Goal: Task Accomplishment & Management: Contribute content

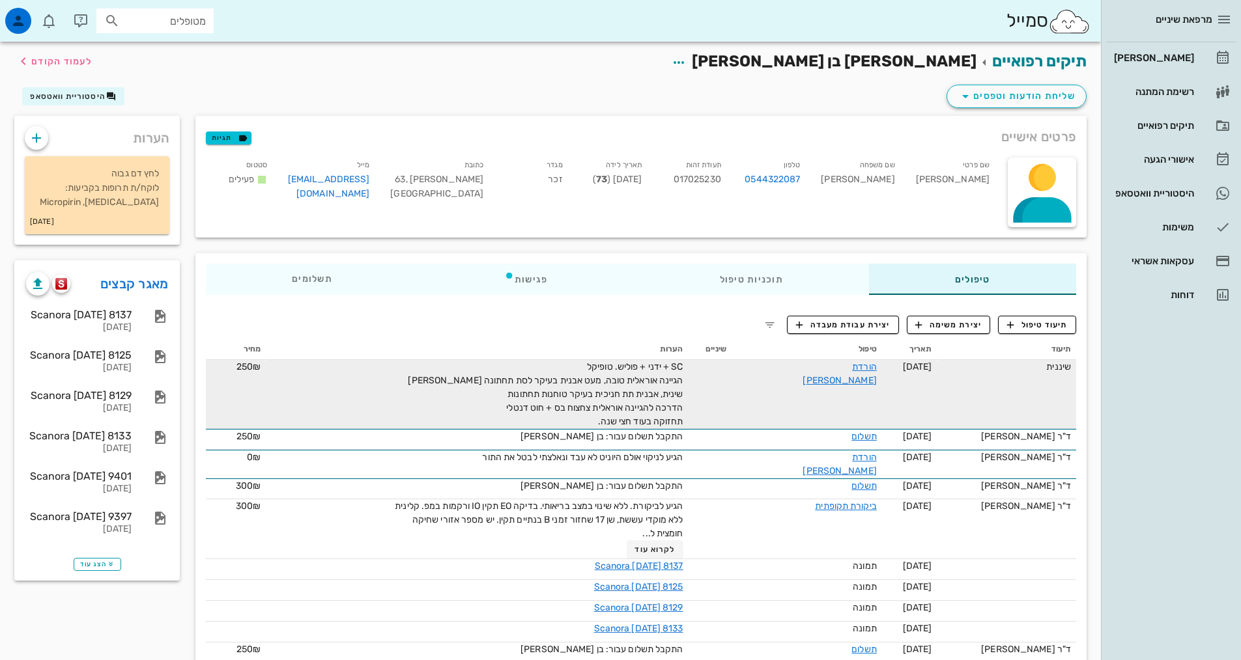
drag, startPoint x: 1137, startPoint y: 551, endPoint x: 685, endPoint y: 410, distance: 473.6
click at [717, 419] on td at bounding box center [709, 394] width 43 height 69
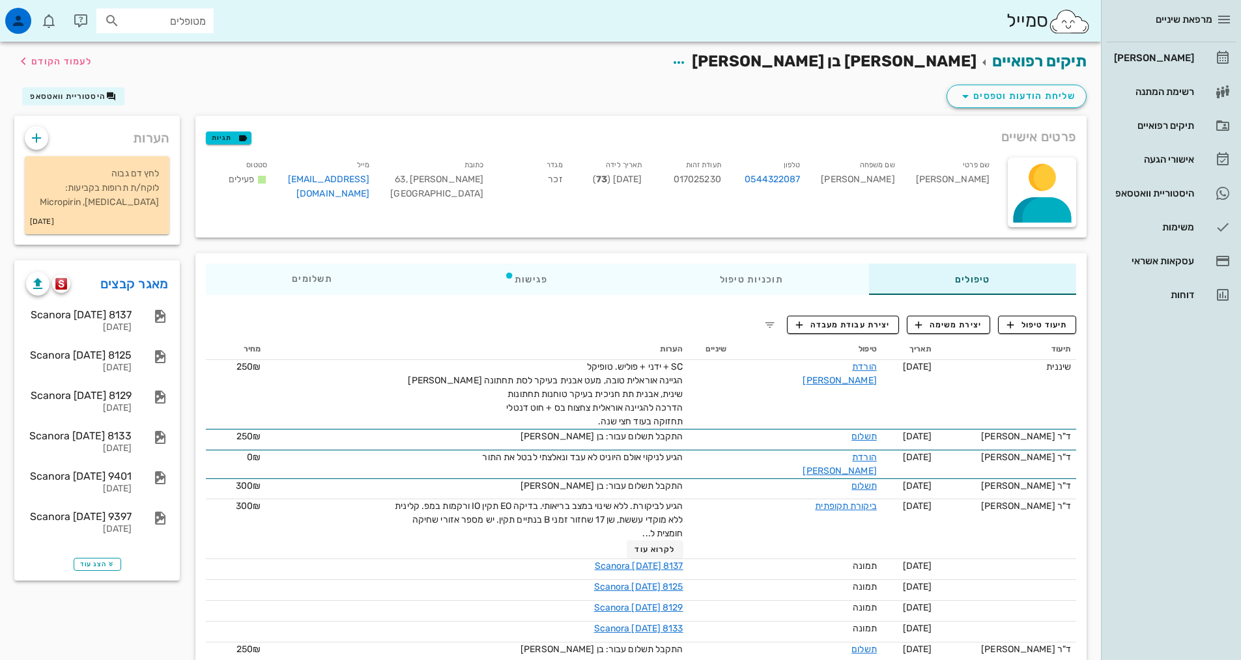
drag, startPoint x: 601, startPoint y: 419, endPoint x: 709, endPoint y: 358, distance: 123.4
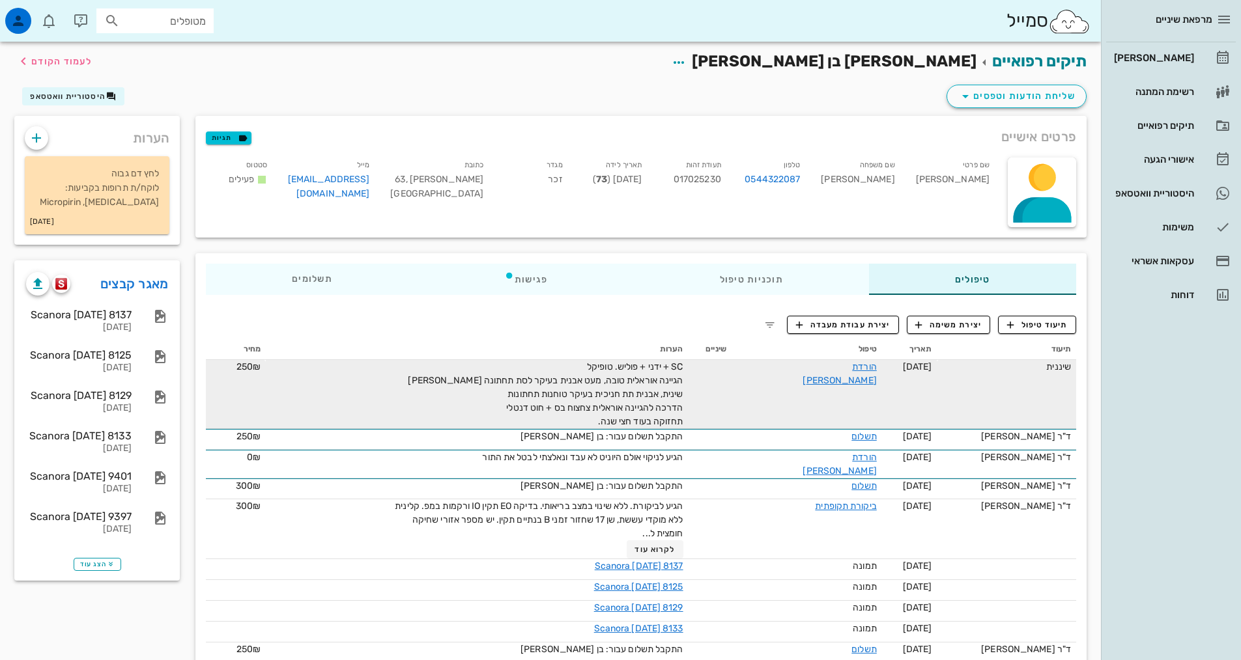
click at [723, 388] on td at bounding box center [709, 394] width 43 height 69
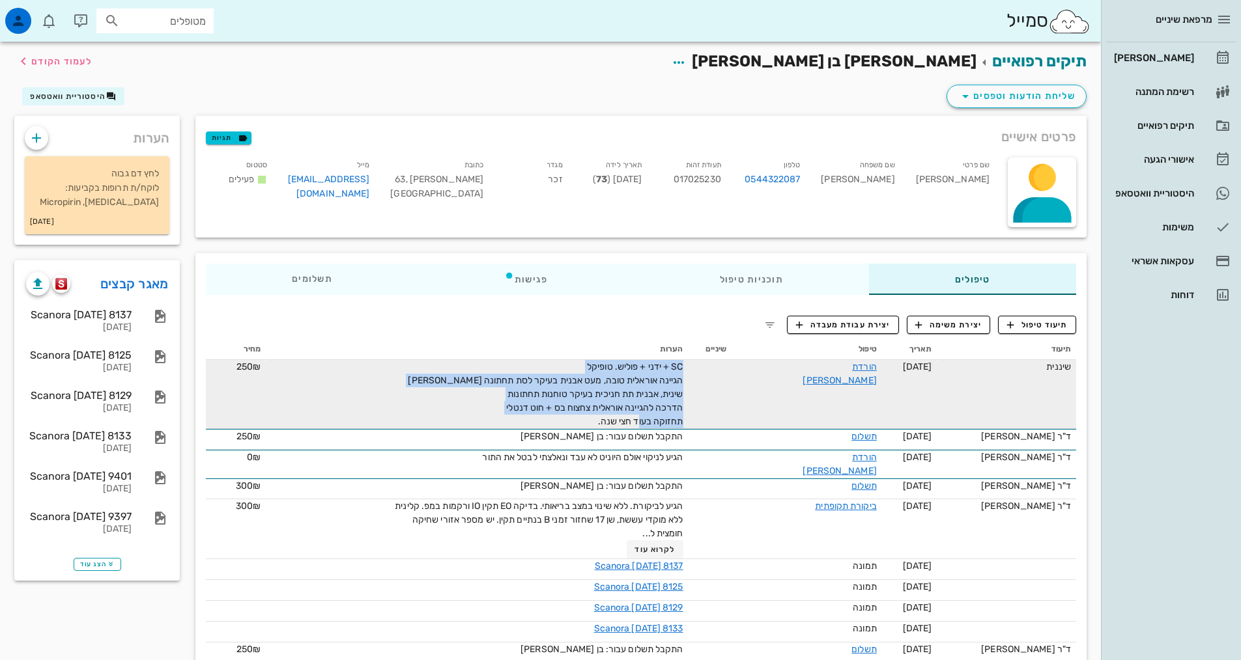
drag, startPoint x: 591, startPoint y: 422, endPoint x: 701, endPoint y: 371, distance: 121.5
click at [701, 371] on tr "שיננית [DATE] הורדת [PERSON_NAME] SC + ידני + פוליש. טופיקל הגיינה אוראלית טובה…" at bounding box center [641, 394] width 870 height 69
copy span "SC + ידני + פוליש. טופיקל הגיינה אוראלית טובה, מעט אבנית בעיקר לסת תחתונה [PERS…"
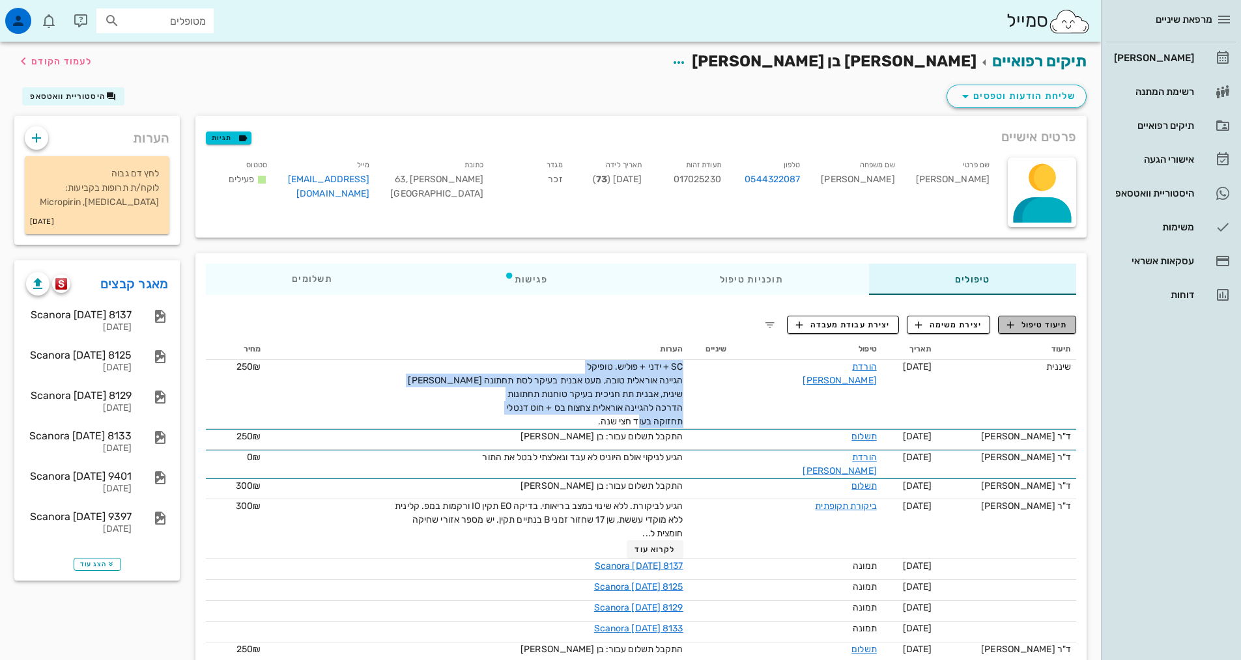
click at [1054, 323] on span "תיעוד טיפול" at bounding box center [1037, 325] width 61 height 12
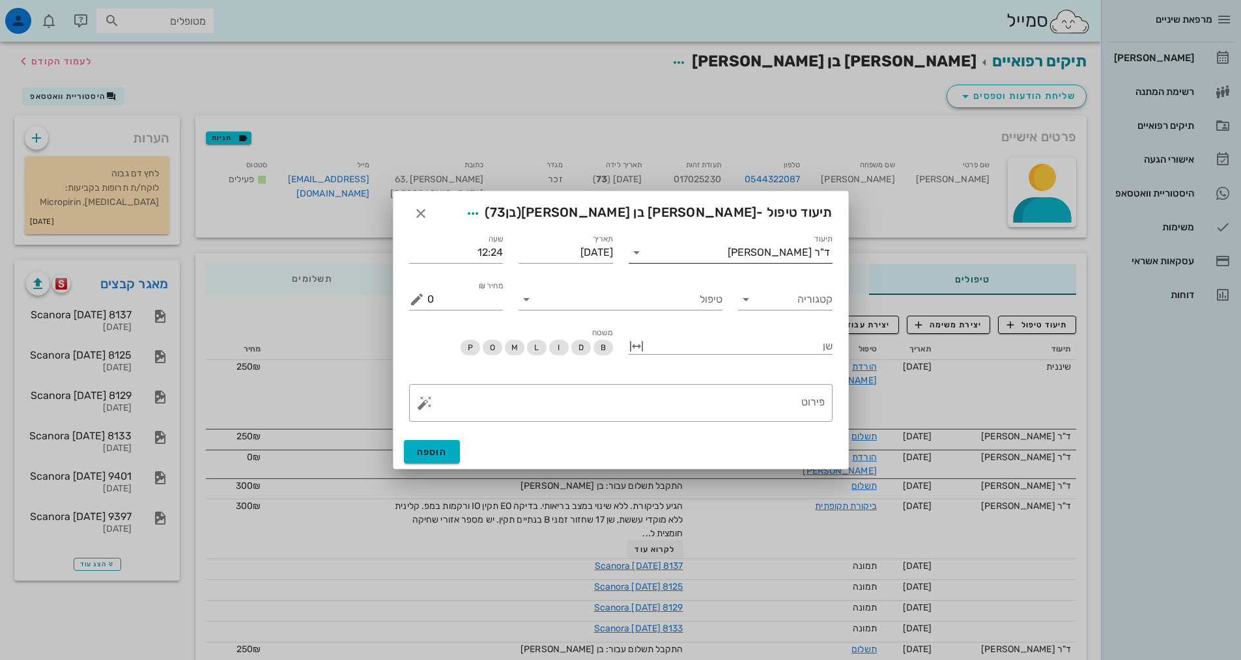
click at [808, 253] on div "ד"ר [PERSON_NAME]" at bounding box center [779, 253] width 102 height 12
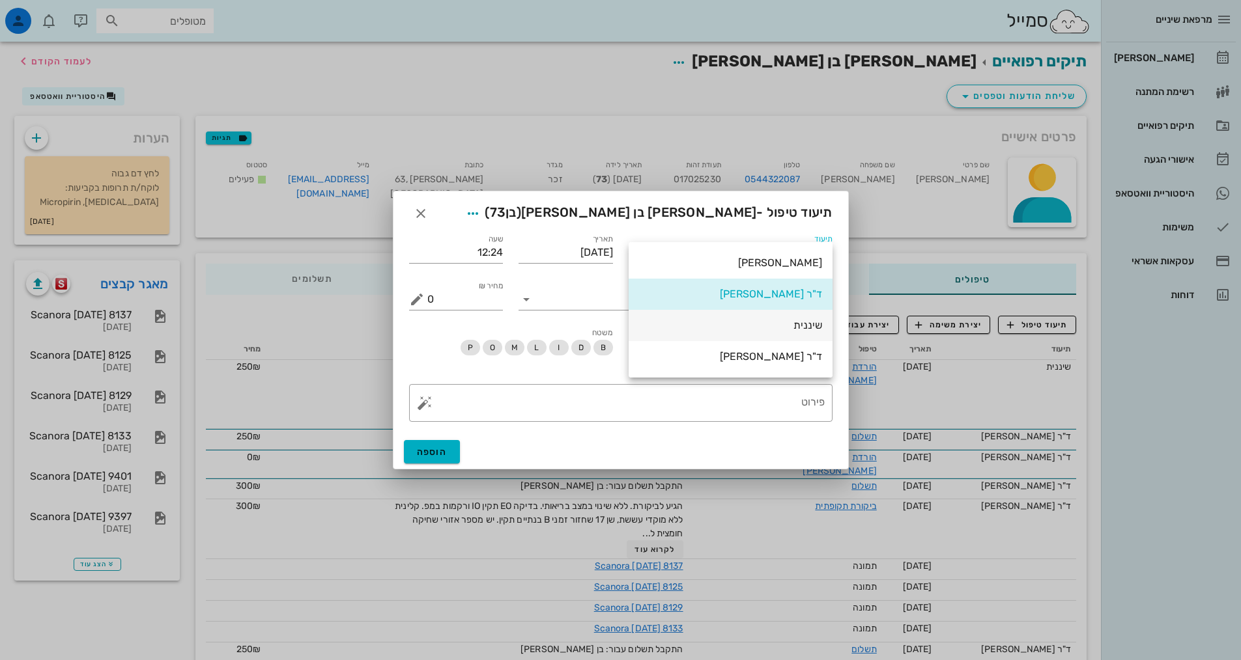
click at [809, 323] on div "שיננית" at bounding box center [730, 325] width 183 height 12
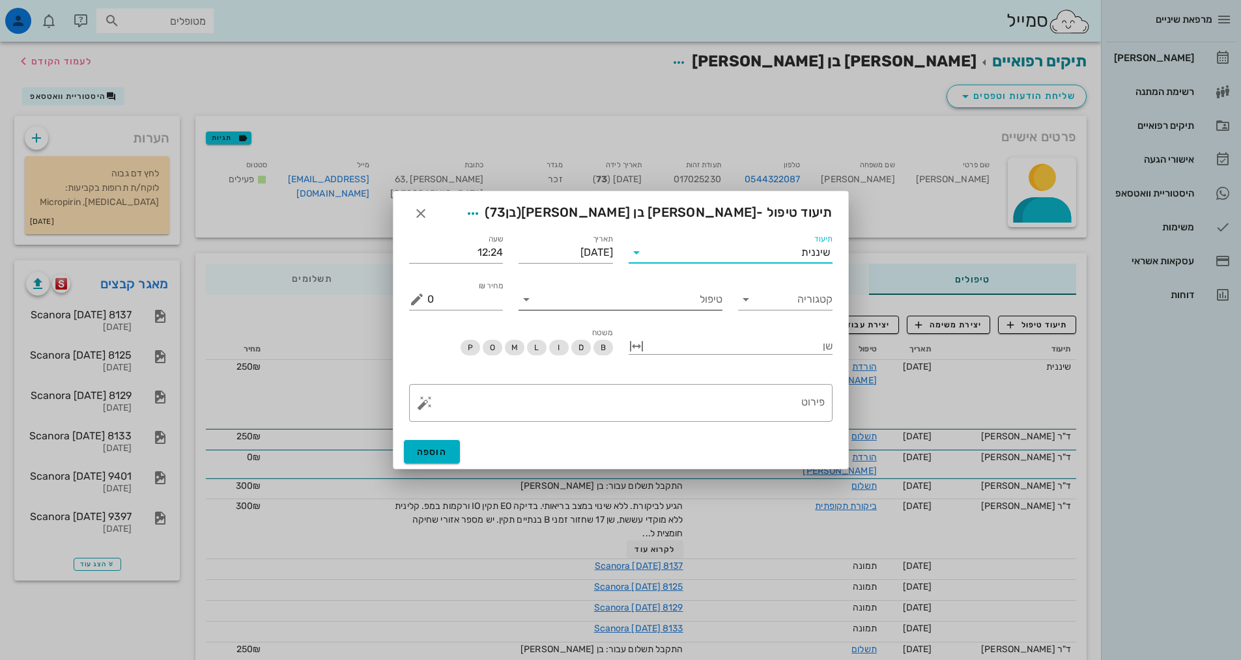
click at [709, 297] on input "טיפול" at bounding box center [630, 299] width 186 height 21
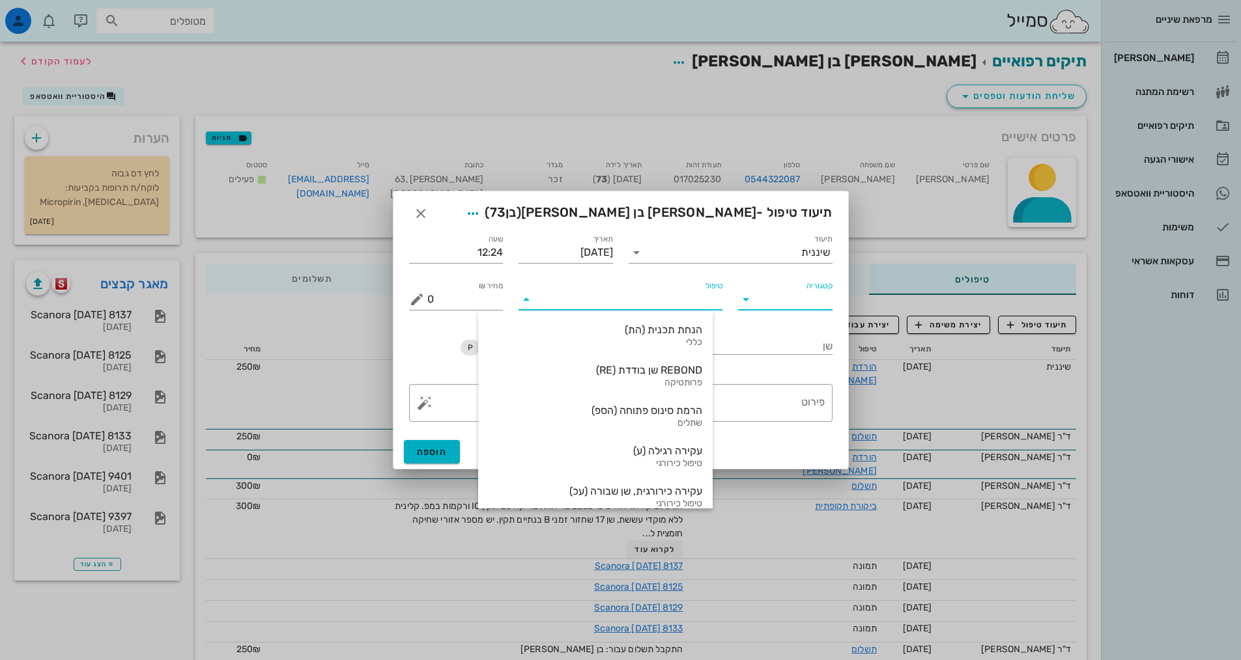
click at [772, 304] on input "קטגוריה" at bounding box center [796, 299] width 74 height 21
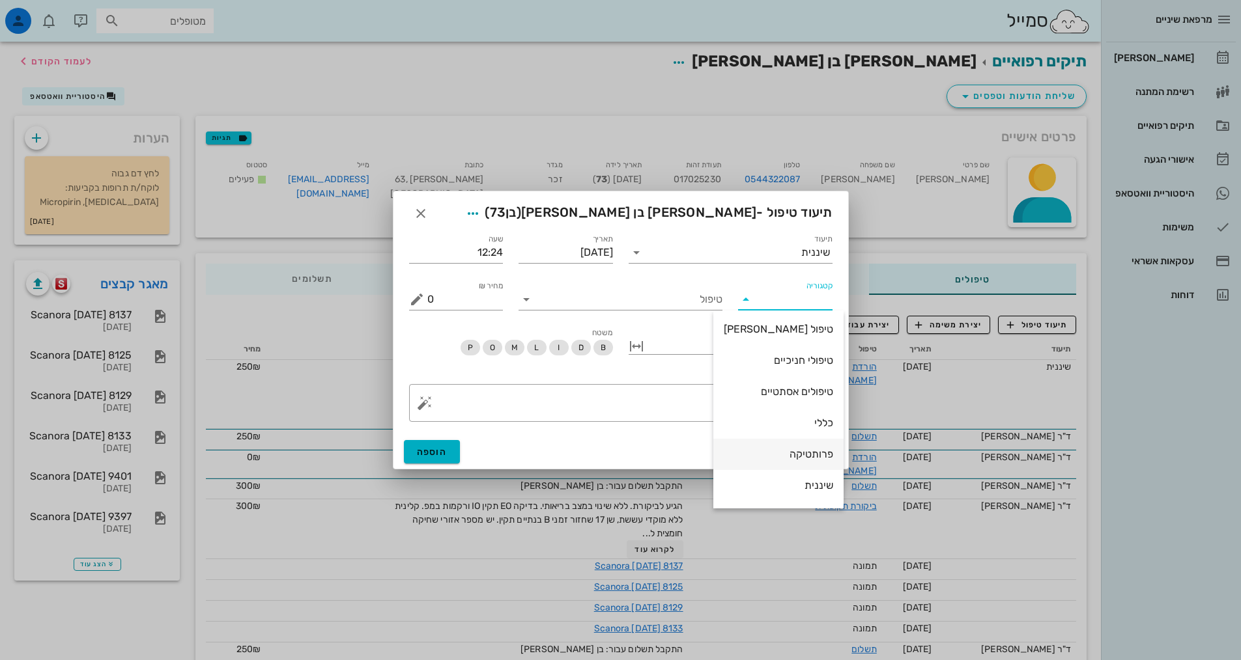
scroll to position [125, 0]
click at [807, 429] on div "שיננית" at bounding box center [778, 425] width 109 height 12
type input "שיננית"
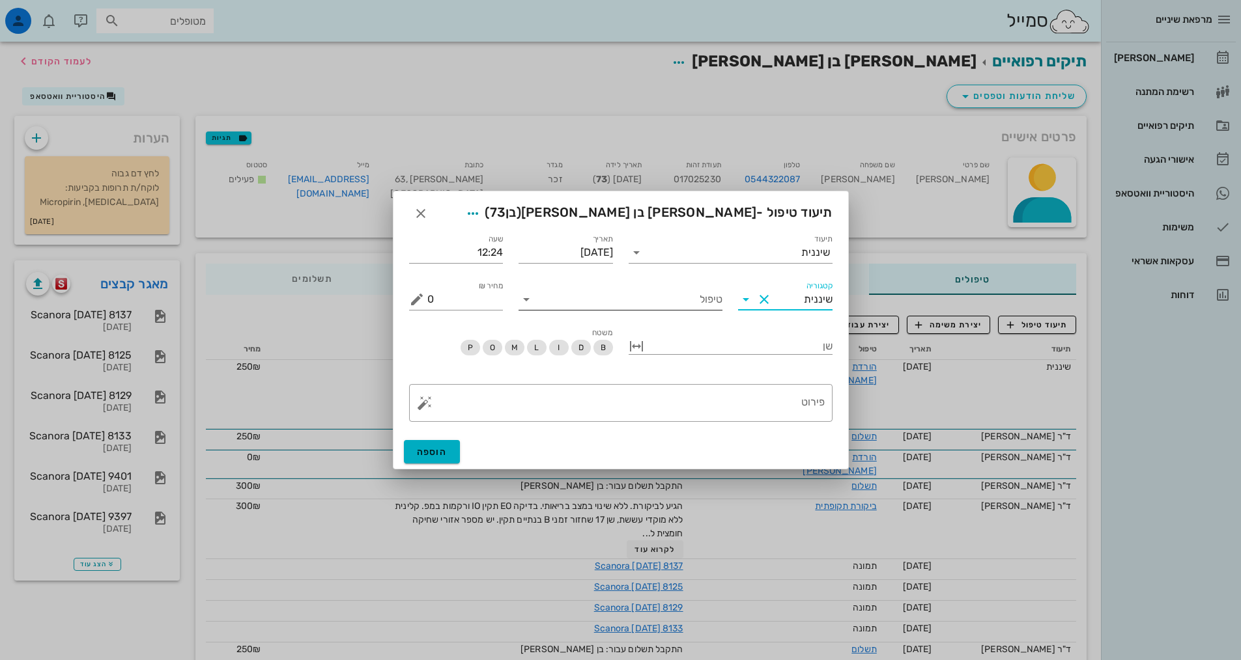
click at [711, 290] on input "טיפול" at bounding box center [630, 299] width 186 height 21
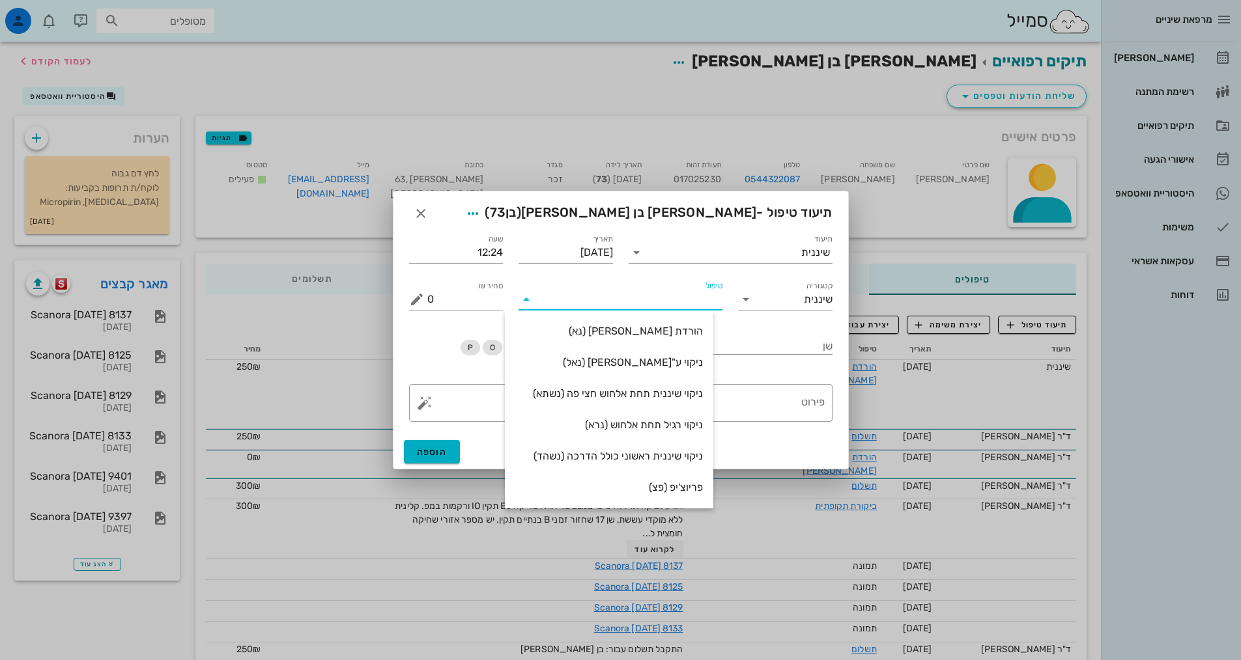
click at [703, 325] on div "הורדת [PERSON_NAME] (נא)" at bounding box center [609, 331] width 188 height 28
type input "250"
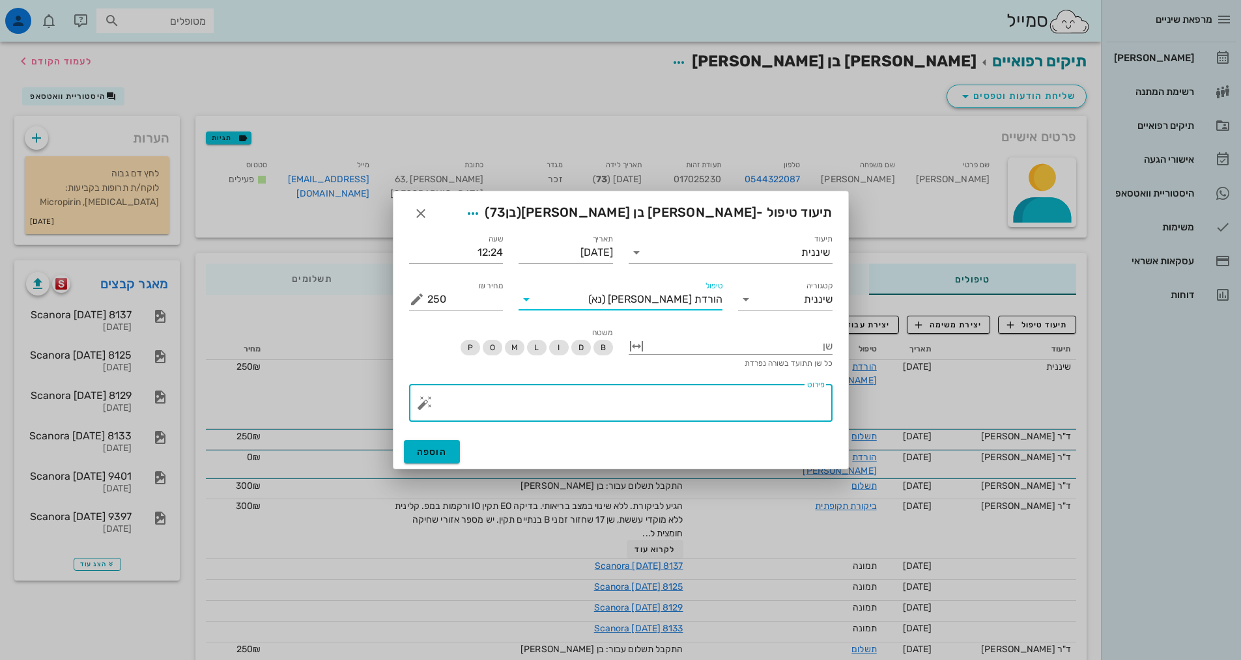
click at [783, 401] on textarea "פירוט" at bounding box center [625, 406] width 397 height 31
paste textarea "SC + ידני + פוליש. טופיקל הגיינה אוראלית טובה, מעט אבנית בעיקר לסת תחתונה [PERS…"
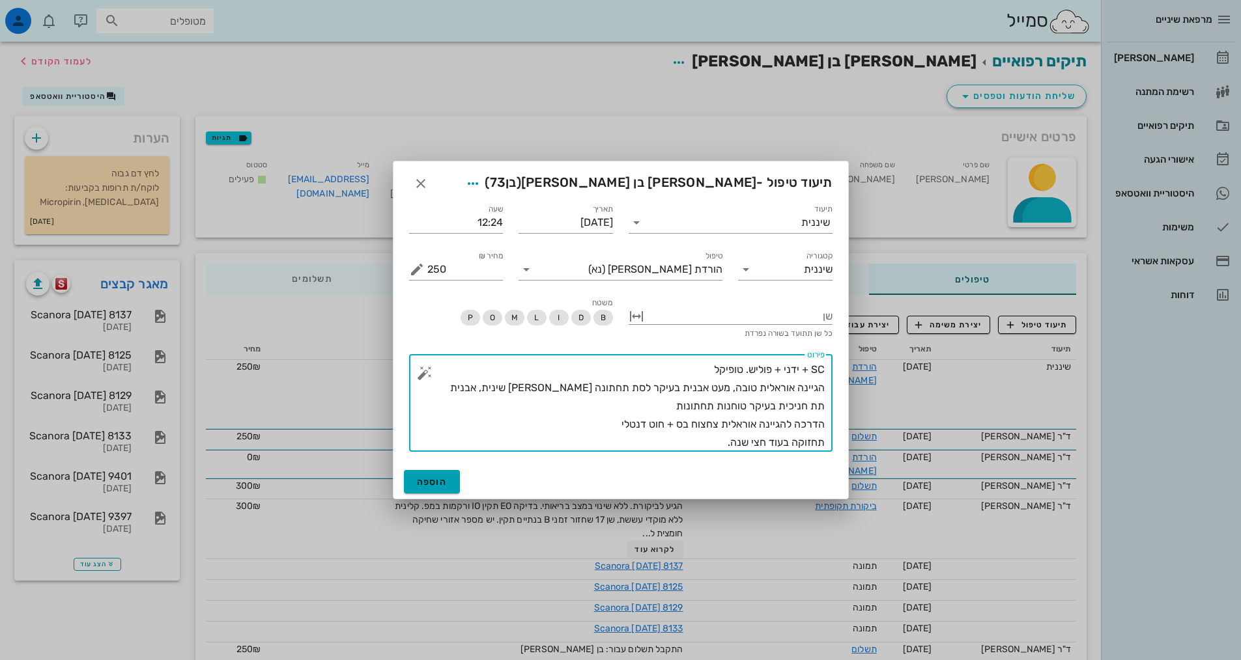
type textarea "SC + ידני + פוליש. טופיקל הגיינה אוראלית טובה, מעט אבנית בעיקר לסת תחתונה [PERS…"
click at [439, 475] on button "הוספה" at bounding box center [432, 481] width 57 height 23
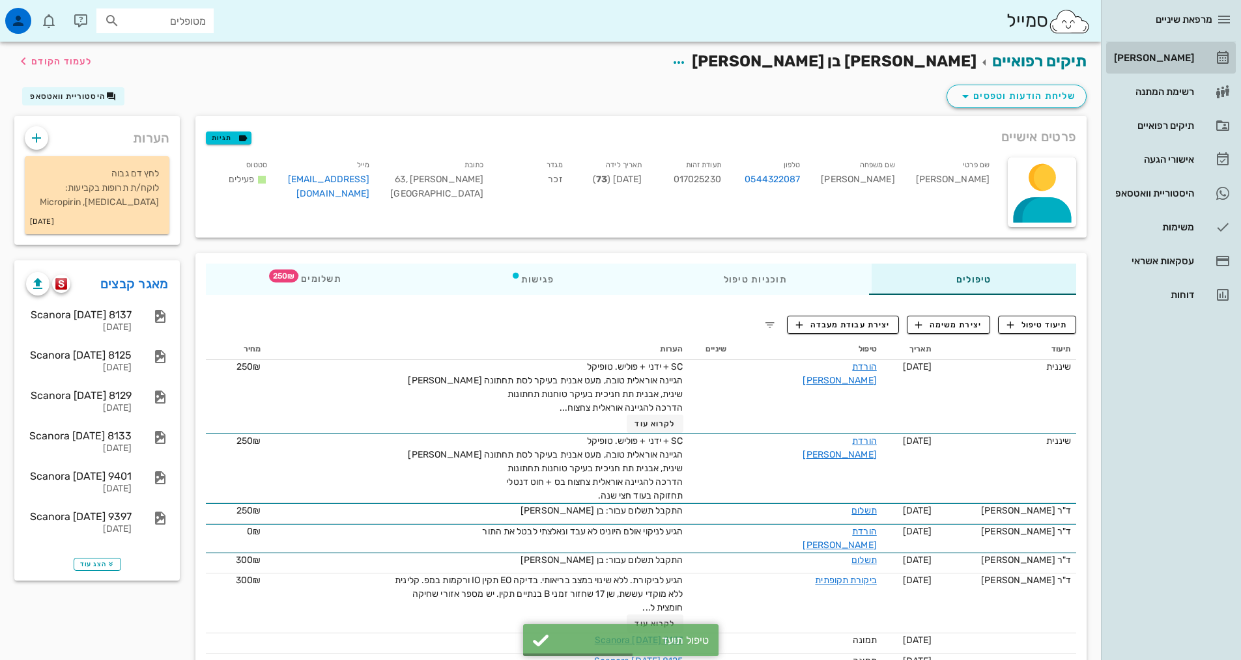
click at [1169, 51] on div "[PERSON_NAME]" at bounding box center [1152, 58] width 83 height 21
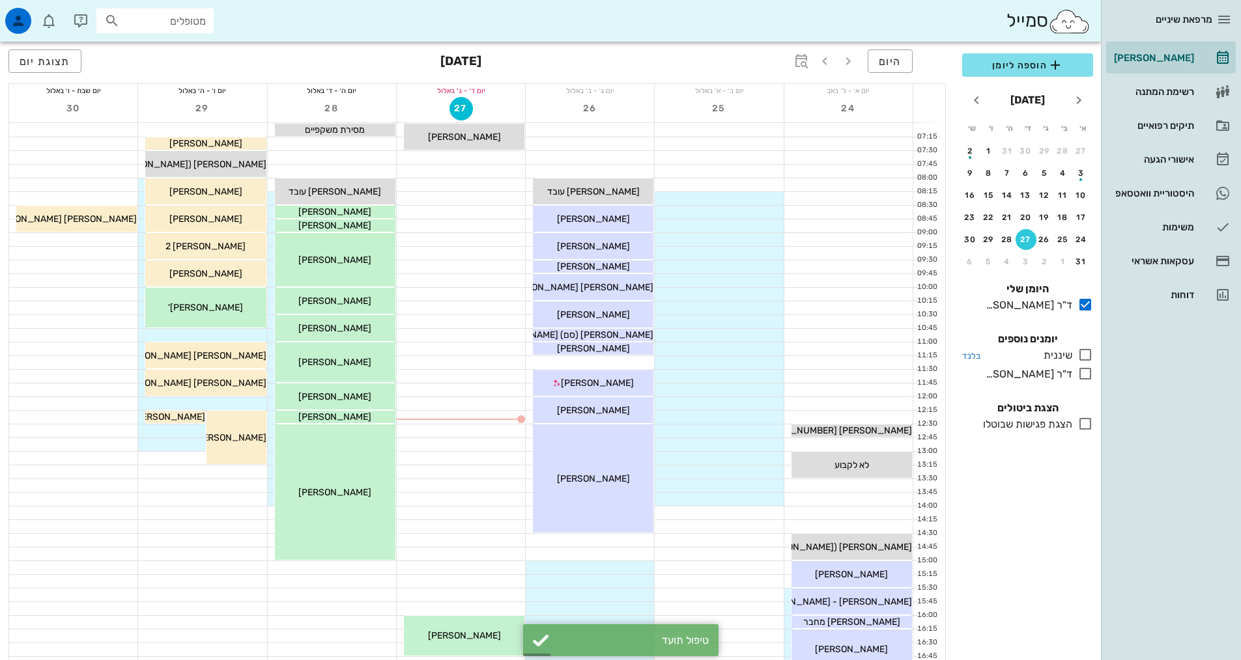
click at [1076, 350] on div at bounding box center [1082, 355] width 21 height 16
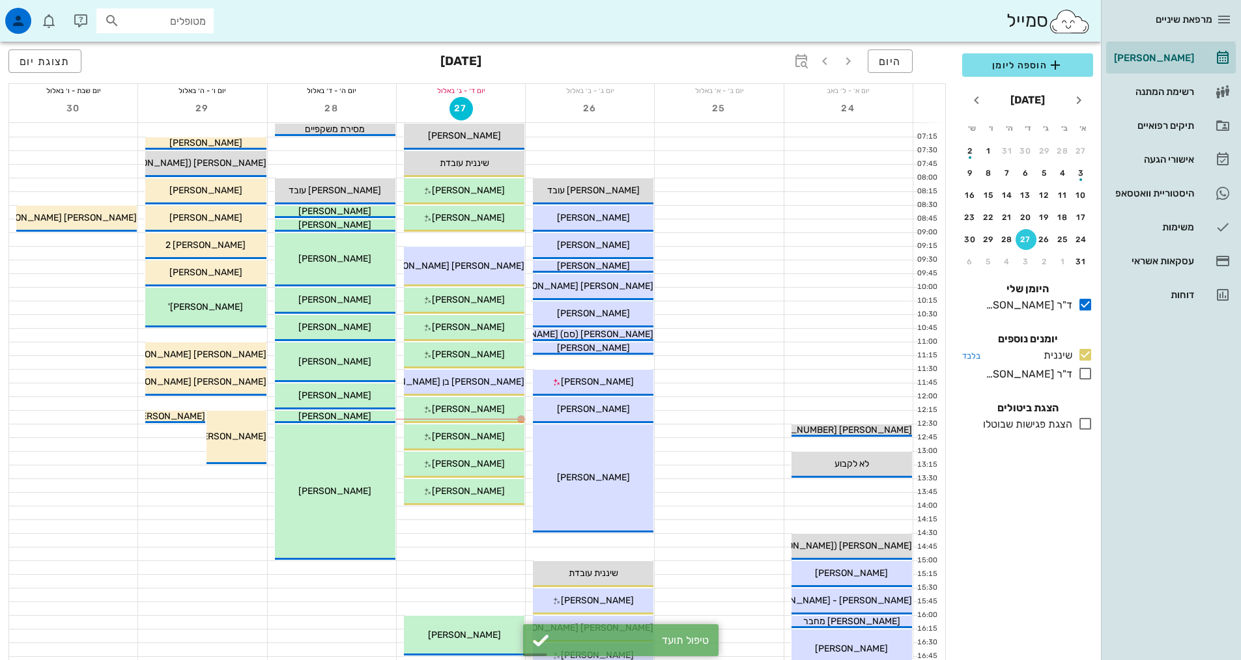
click at [1084, 353] on icon at bounding box center [1085, 355] width 16 height 16
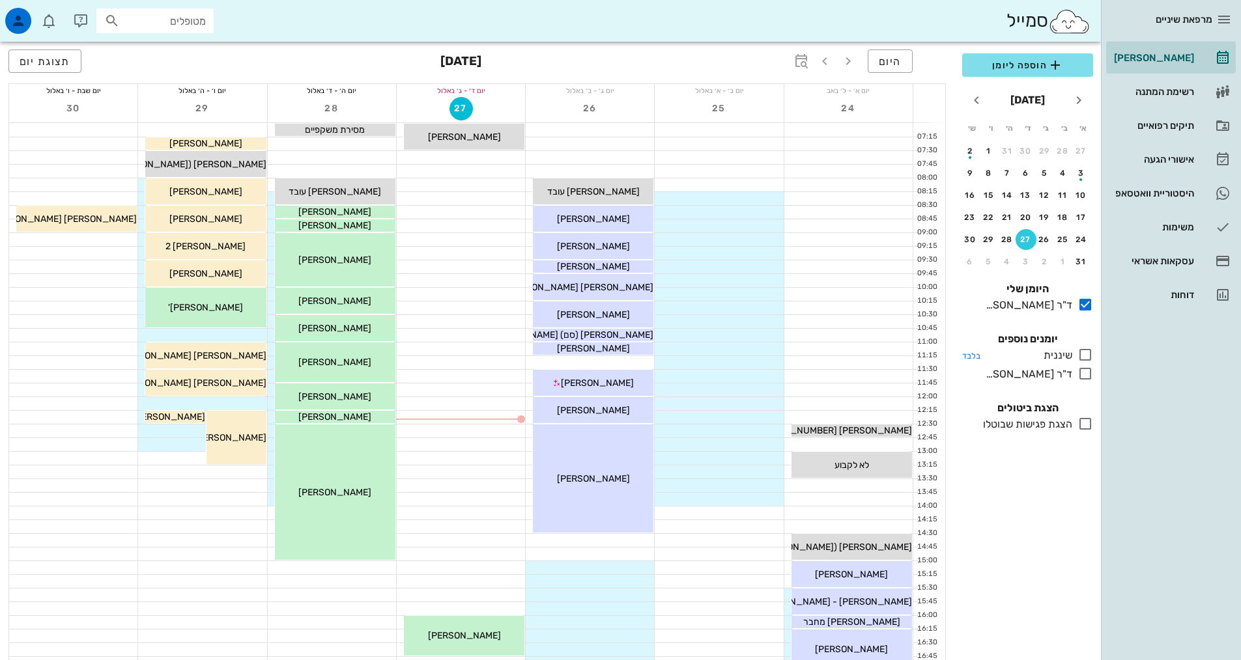
click at [1086, 357] on icon at bounding box center [1085, 355] width 16 height 16
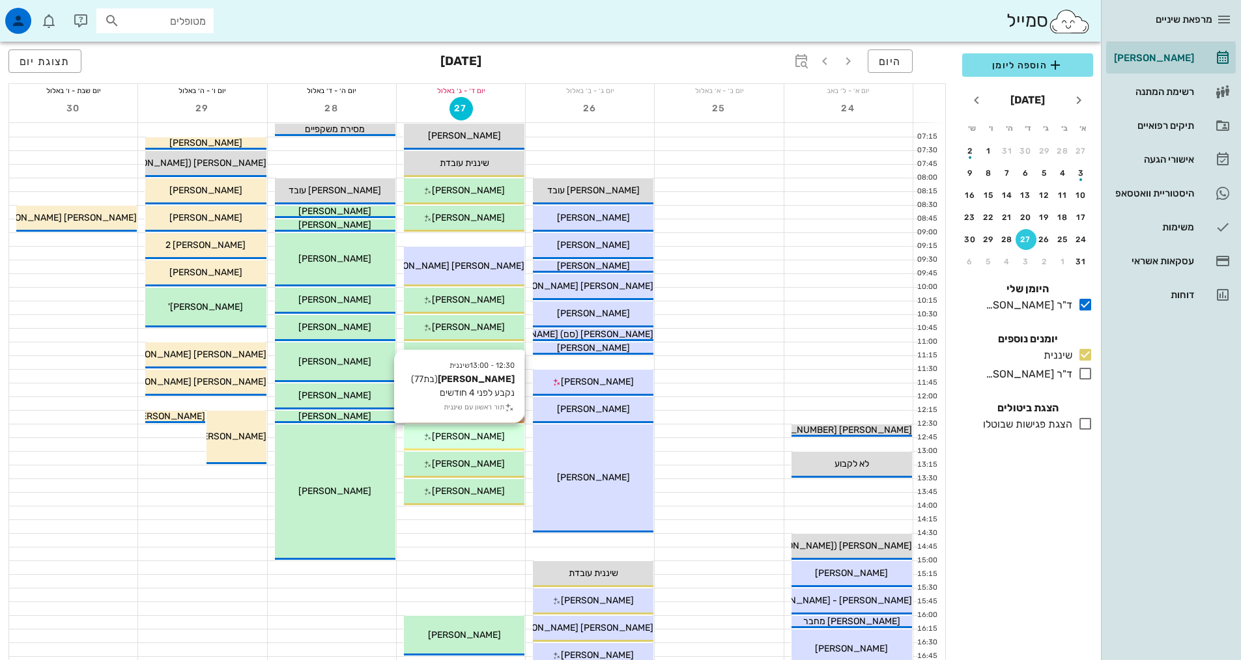
click at [484, 442] on div "[PERSON_NAME]" at bounding box center [464, 437] width 120 height 14
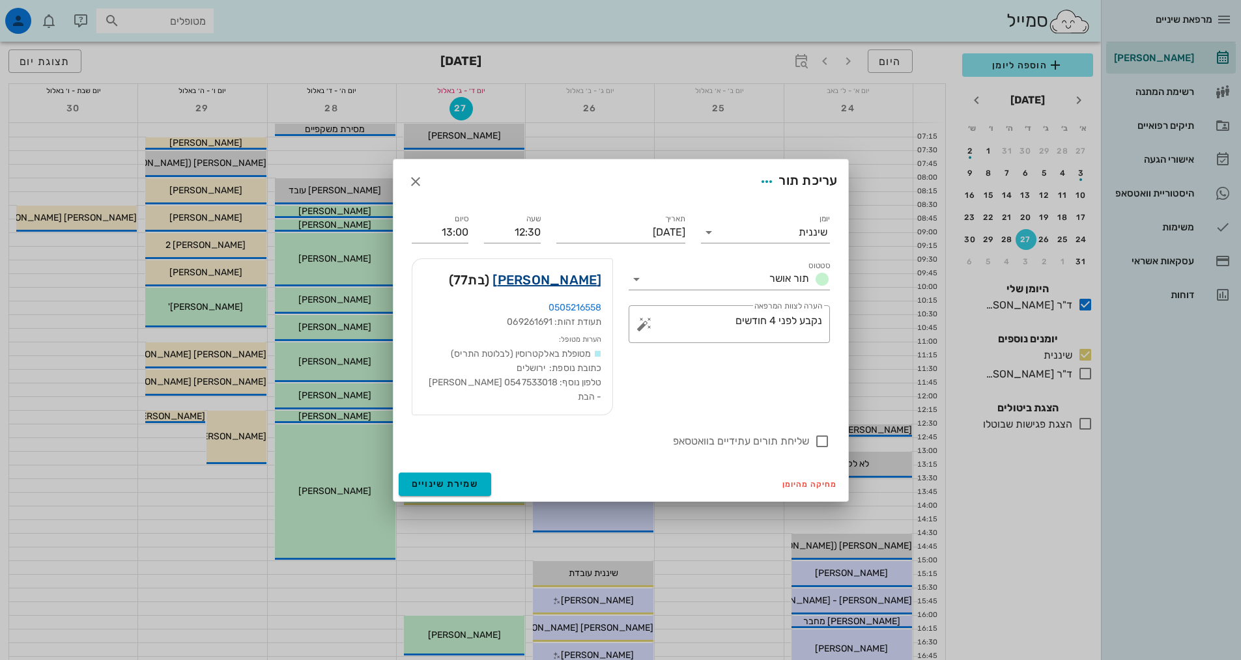
click at [582, 290] on link "[PERSON_NAME]" at bounding box center [546, 280] width 109 height 21
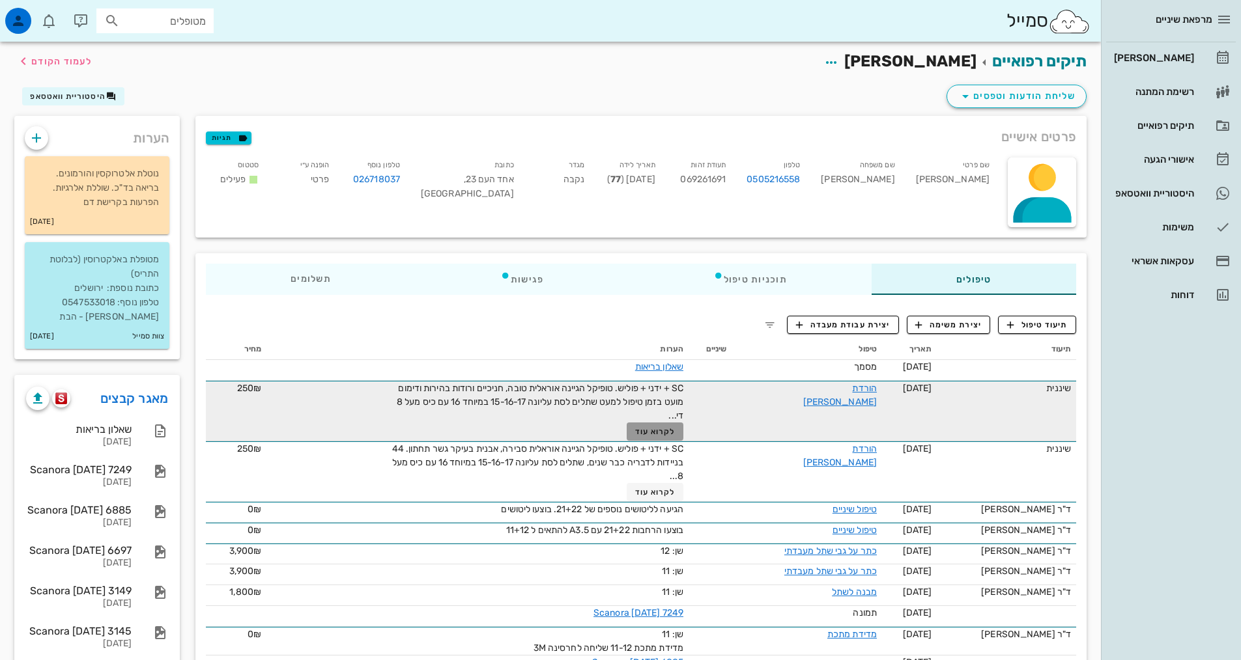
click at [645, 428] on span "לקרוא עוד" at bounding box center [655, 431] width 40 height 9
